Goal: Task Accomplishment & Management: Manage account settings

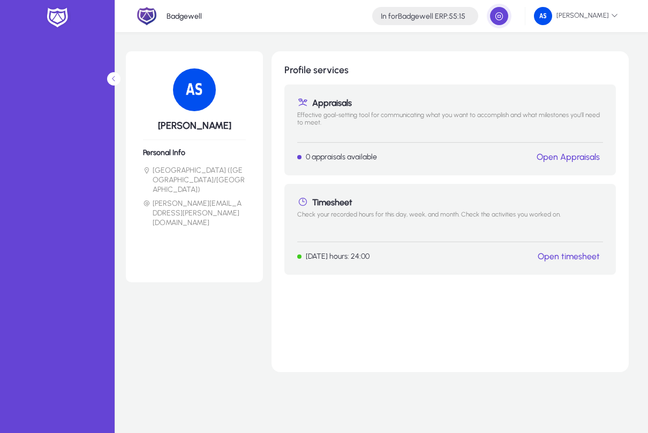
click at [497, 15] on span "button" at bounding box center [498, 15] width 21 height 21
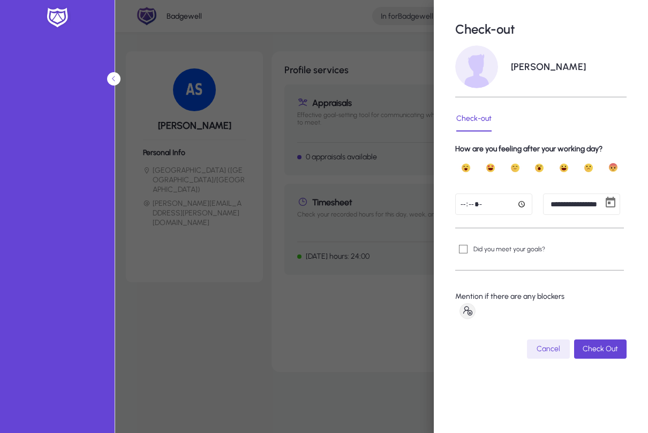
click at [574, 201] on body "**********" at bounding box center [324, 216] width 648 height 433
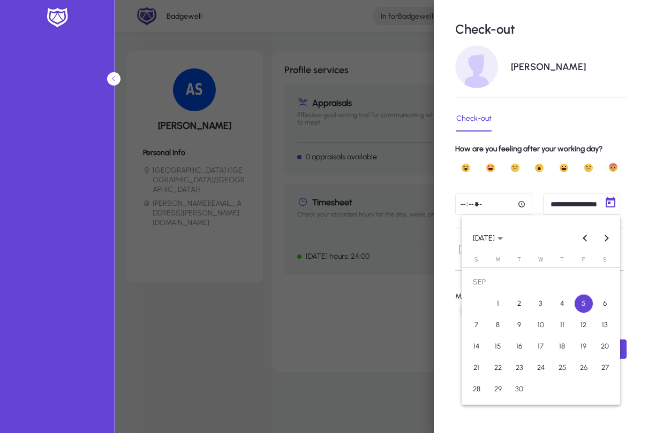
click at [544, 310] on span "3" at bounding box center [540, 303] width 19 height 19
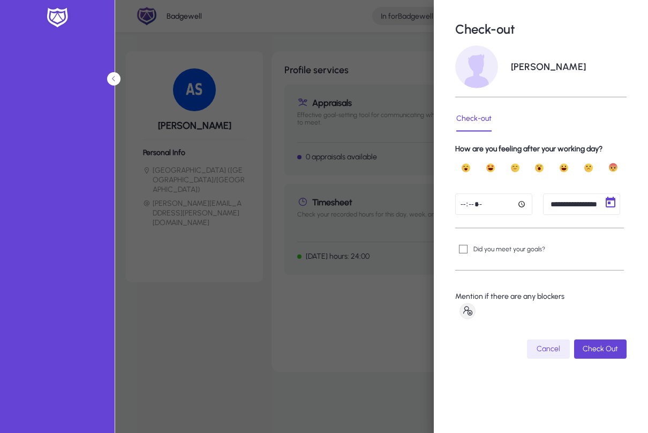
type input "**********"
click at [527, 195] on input "time" at bounding box center [493, 204] width 77 height 21
click at [492, 202] on input "*****" at bounding box center [493, 204] width 77 height 21
type input "*****"
click at [601, 357] on span "submit" at bounding box center [600, 350] width 52 height 26
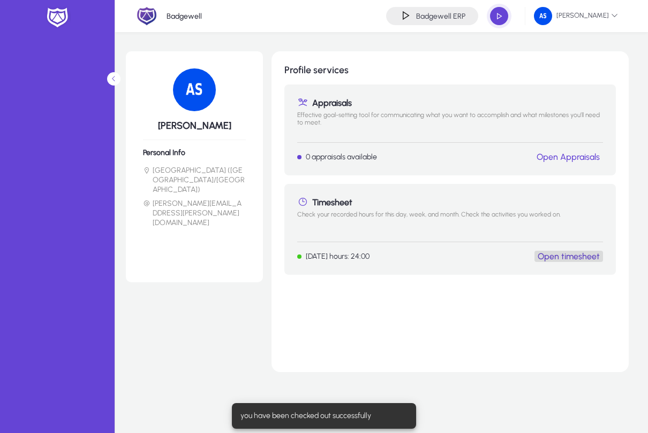
click at [570, 252] on link "Open timesheet" at bounding box center [568, 257] width 62 height 10
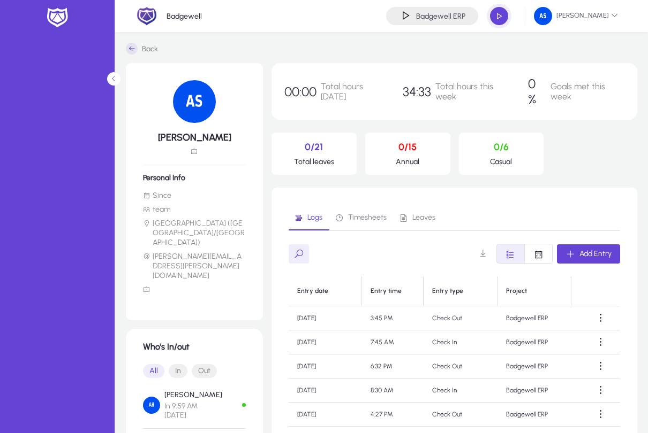
click at [385, 217] on span "Timesheets" at bounding box center [367, 217] width 39 height 7
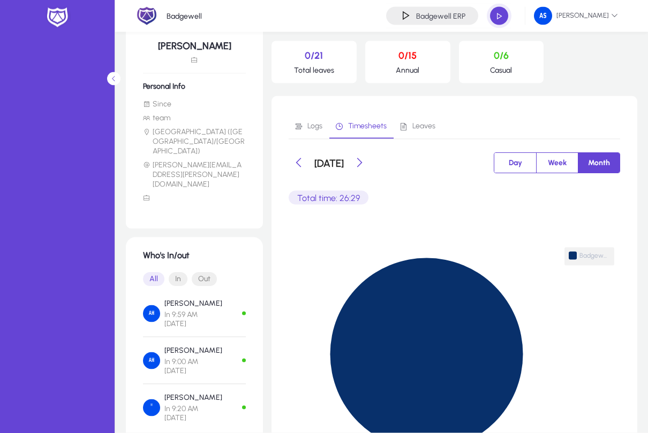
scroll to position [92, 0]
click at [524, 165] on span "Day" at bounding box center [515, 163] width 26 height 20
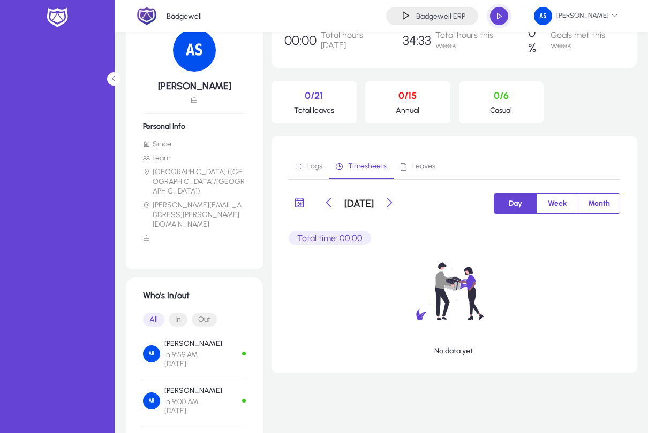
scroll to position [43, 0]
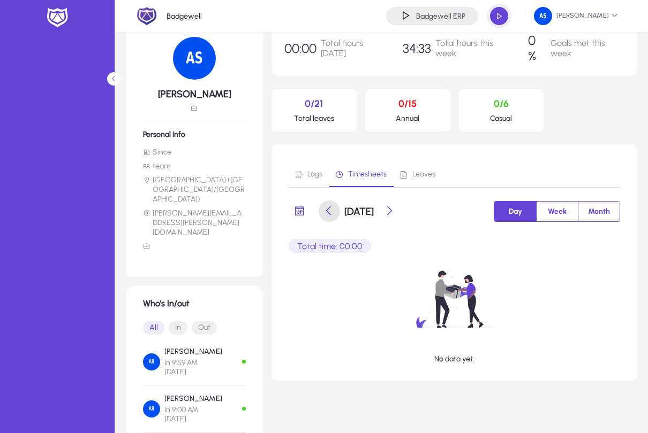
click at [324, 211] on span at bounding box center [328, 211] width 21 height 21
click at [330, 214] on span at bounding box center [328, 211] width 21 height 21
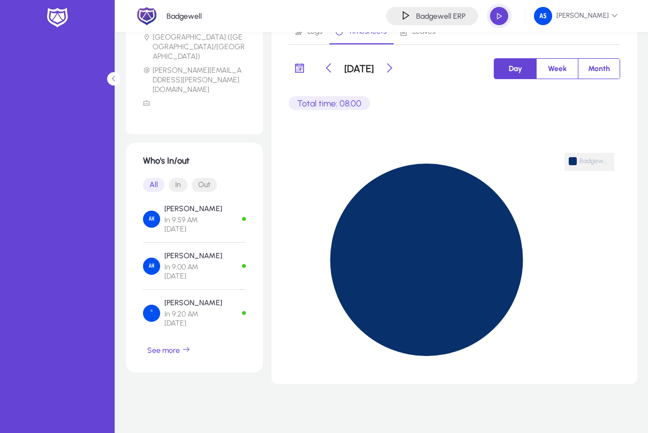
click at [568, 78] on span "Week" at bounding box center [557, 69] width 32 height 20
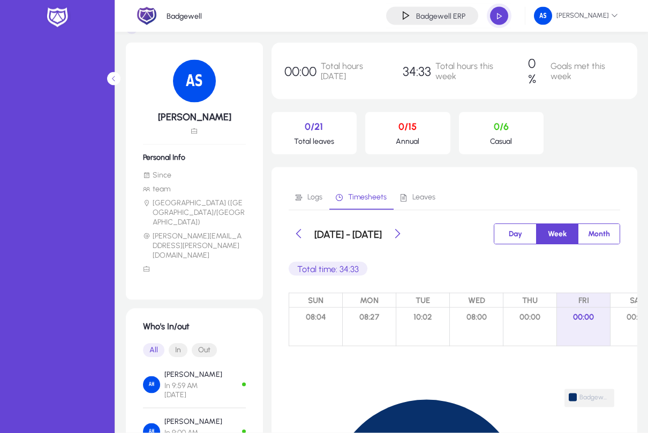
scroll to position [0, 0]
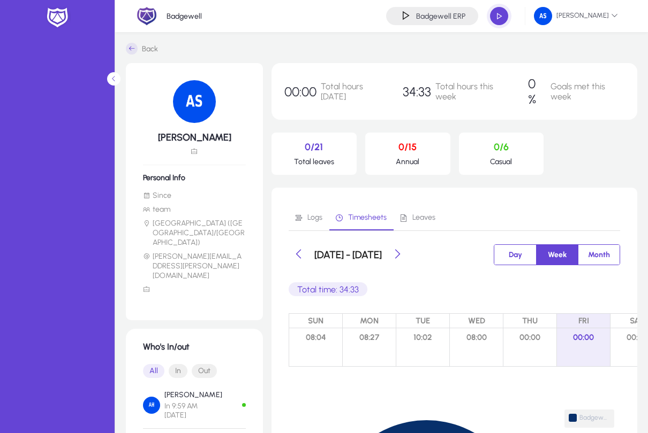
click at [168, 20] on p "Badgewell" at bounding box center [183, 16] width 35 height 9
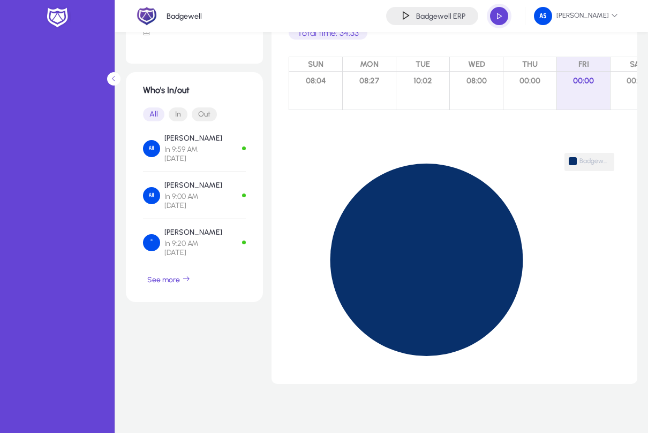
scroll to position [262, 0]
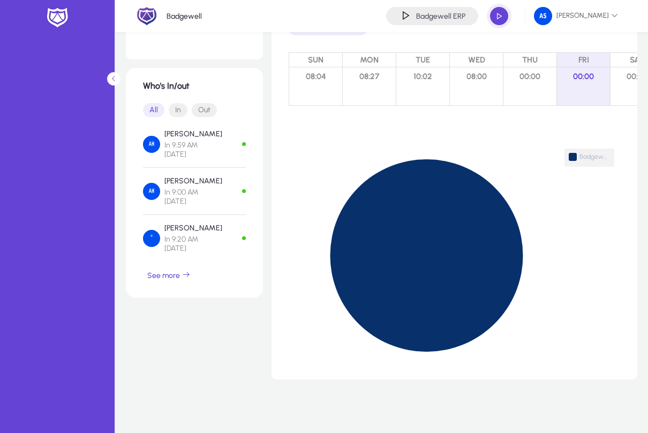
click at [195, 263] on span "button" at bounding box center [169, 276] width 52 height 26
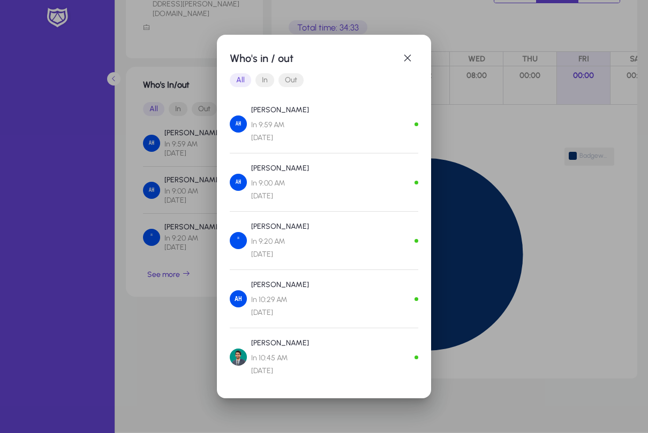
scroll to position [0, 0]
click at [408, 50] on span "button" at bounding box center [407, 58] width 21 height 21
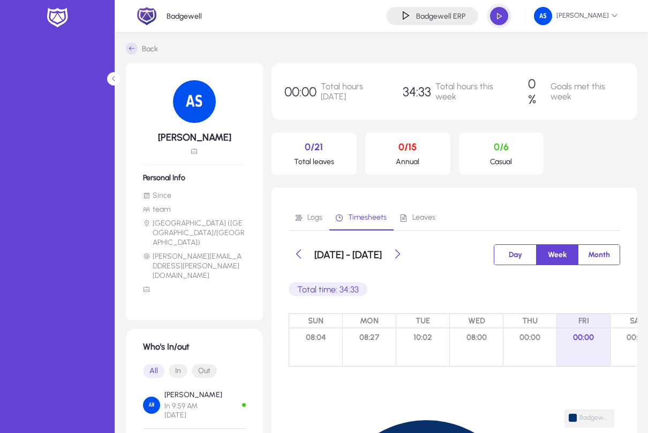
click at [50, 16] on img at bounding box center [57, 17] width 27 height 22
